Goal: Information Seeking & Learning: Understand process/instructions

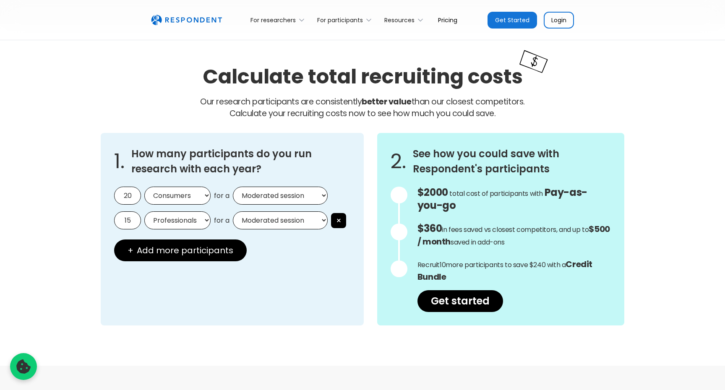
scroll to position [679, 0]
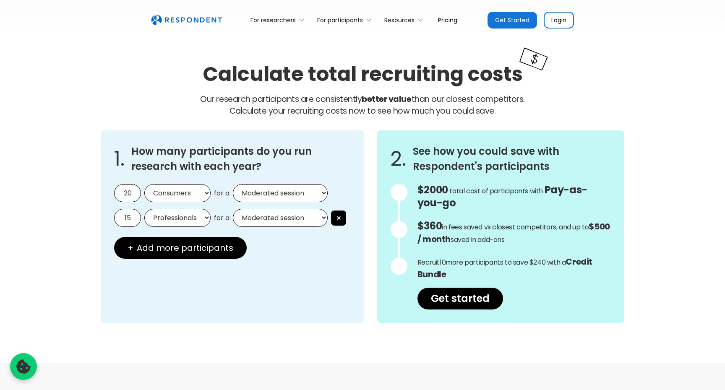
click at [130, 192] on input "20" at bounding box center [127, 193] width 27 height 18
type input "5"
click at [342, 216] on button "×" at bounding box center [338, 218] width 15 height 15
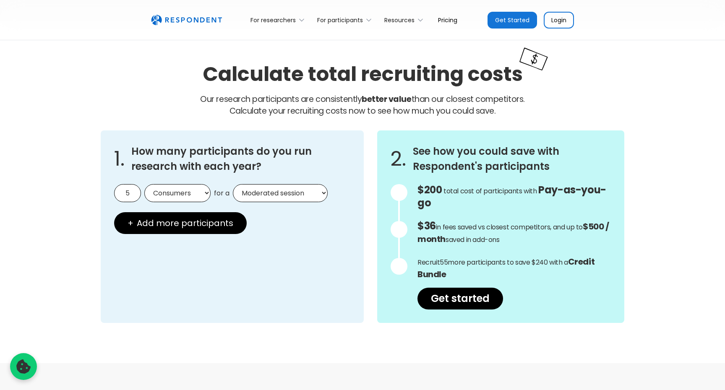
click at [188, 192] on select "Consumers Professionals" at bounding box center [177, 193] width 66 height 18
click at [144, 184] on select "Consumers Professionals" at bounding box center [177, 193] width 66 height 18
click at [292, 195] on select "Moderated session Unmoderated session" at bounding box center [280, 193] width 95 height 18
click at [233, 184] on select "Moderated session Unmoderated session" at bounding box center [280, 193] width 95 height 18
click at [369, 259] on div "1. How many participants do you run research with each year? 5 Consumers Profes…" at bounding box center [363, 226] width 524 height 193
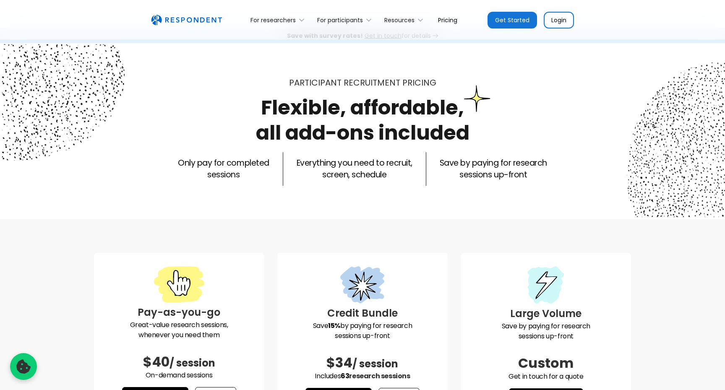
scroll to position [0, 0]
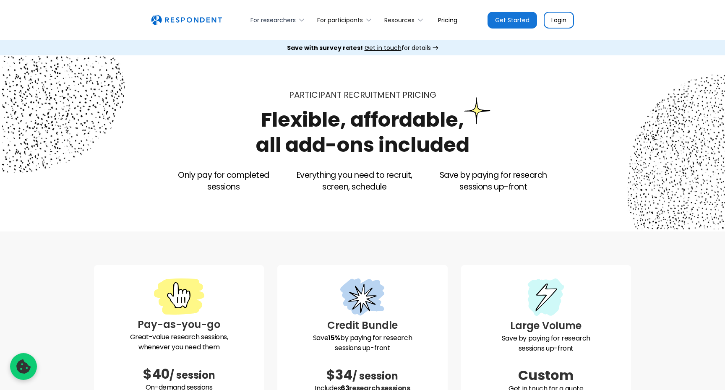
click at [293, 18] on div "For researchers" at bounding box center [272, 20] width 45 height 8
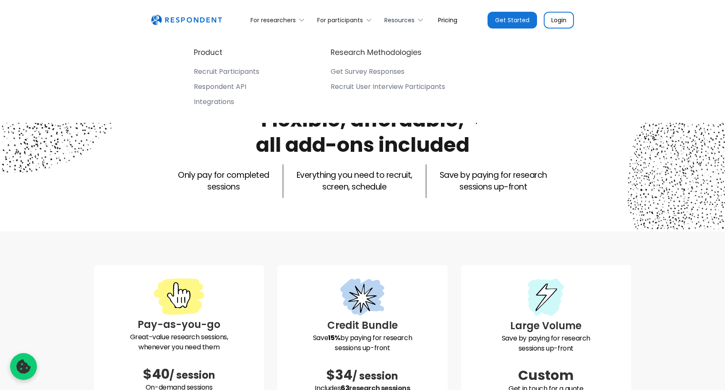
click at [412, 19] on div "Resources" at bounding box center [399, 20] width 30 height 8
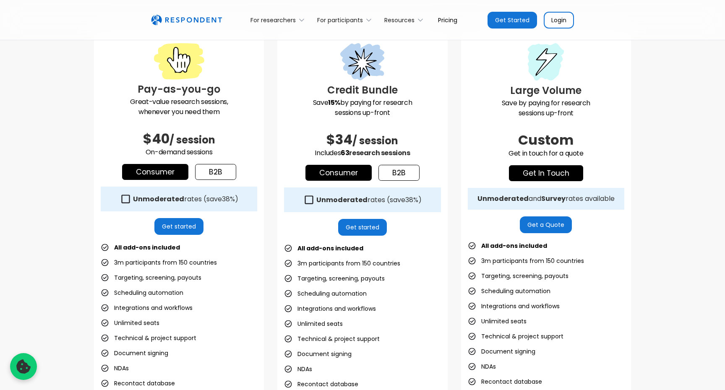
scroll to position [239, 0]
